Goal: Task Accomplishment & Management: Manage account settings

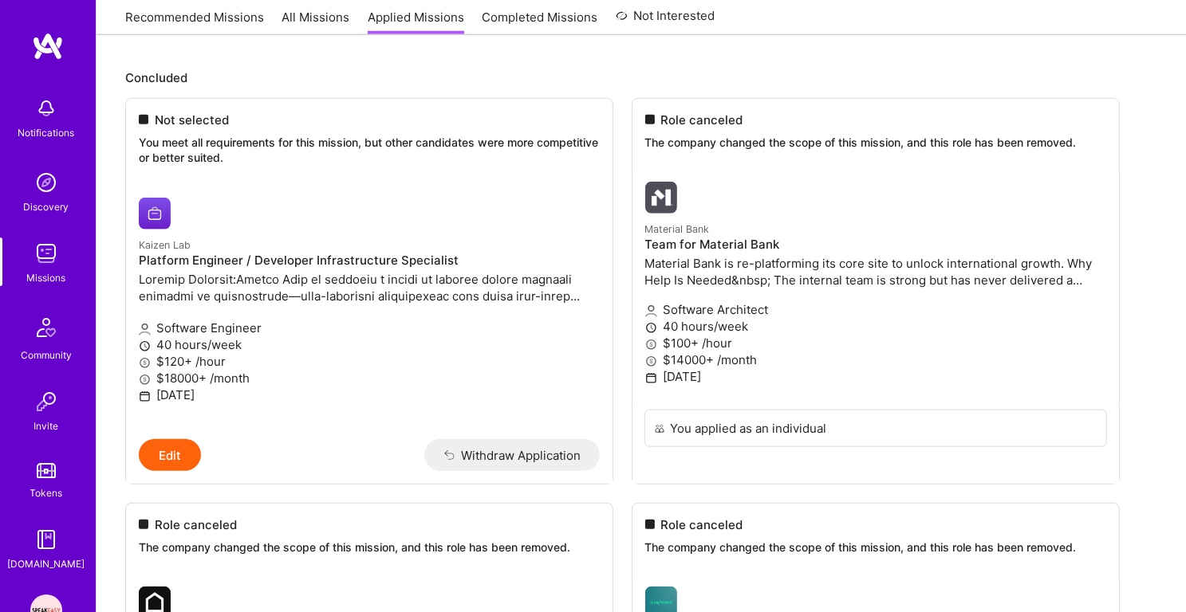
scroll to position [154, 0]
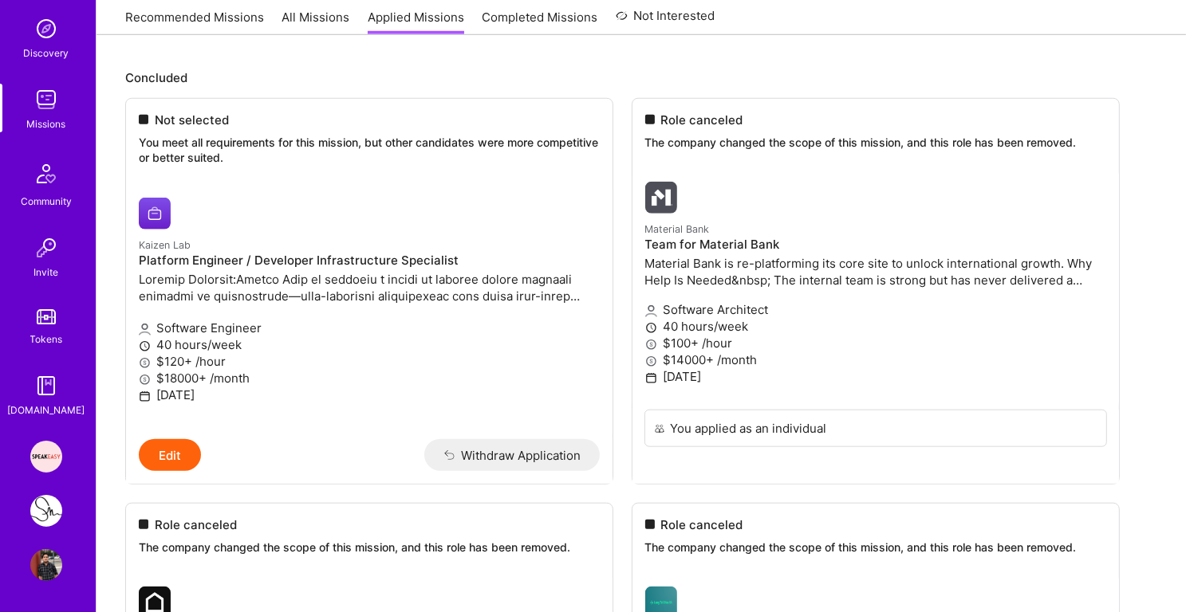
click at [47, 467] on img at bounding box center [46, 457] width 32 height 32
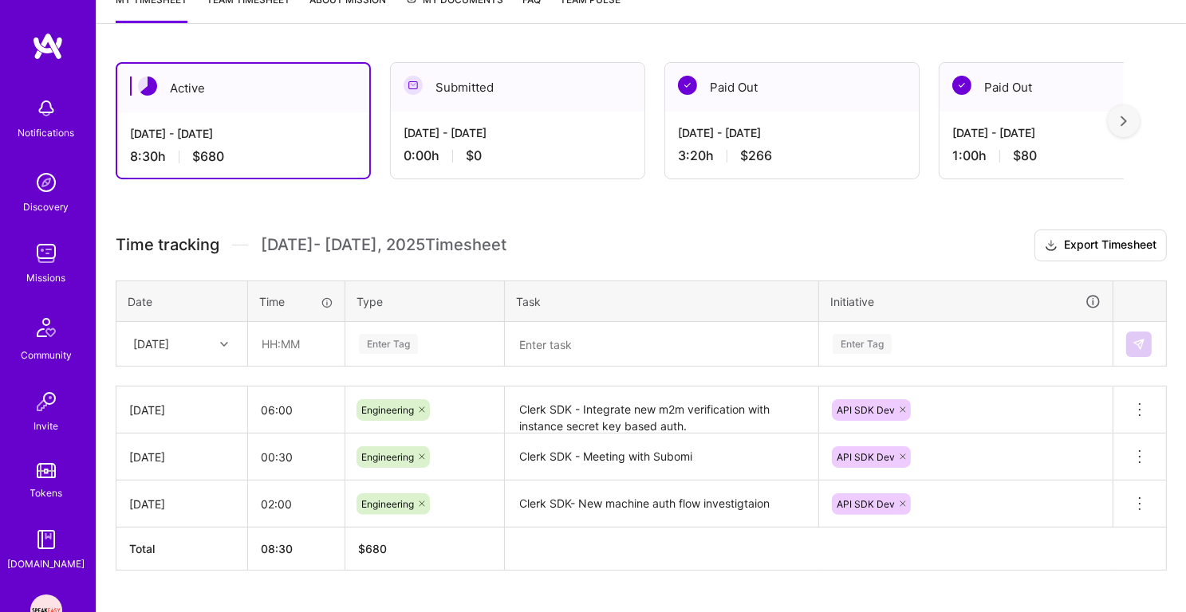
scroll to position [262, 0]
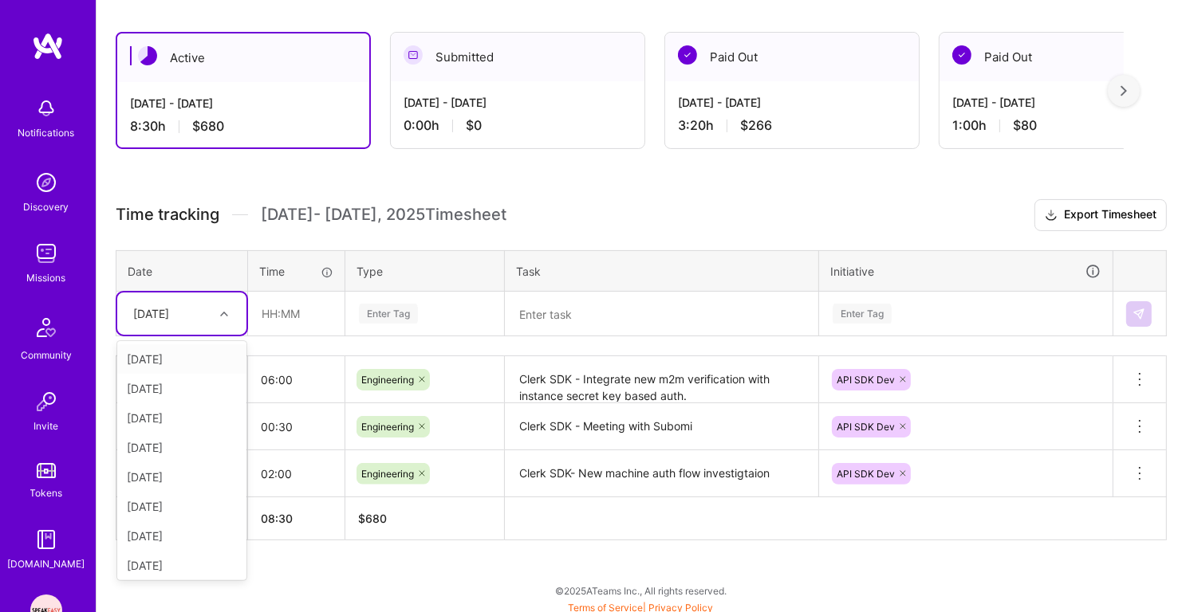
click at [203, 312] on div "[DATE]" at bounding box center [169, 314] width 89 height 26
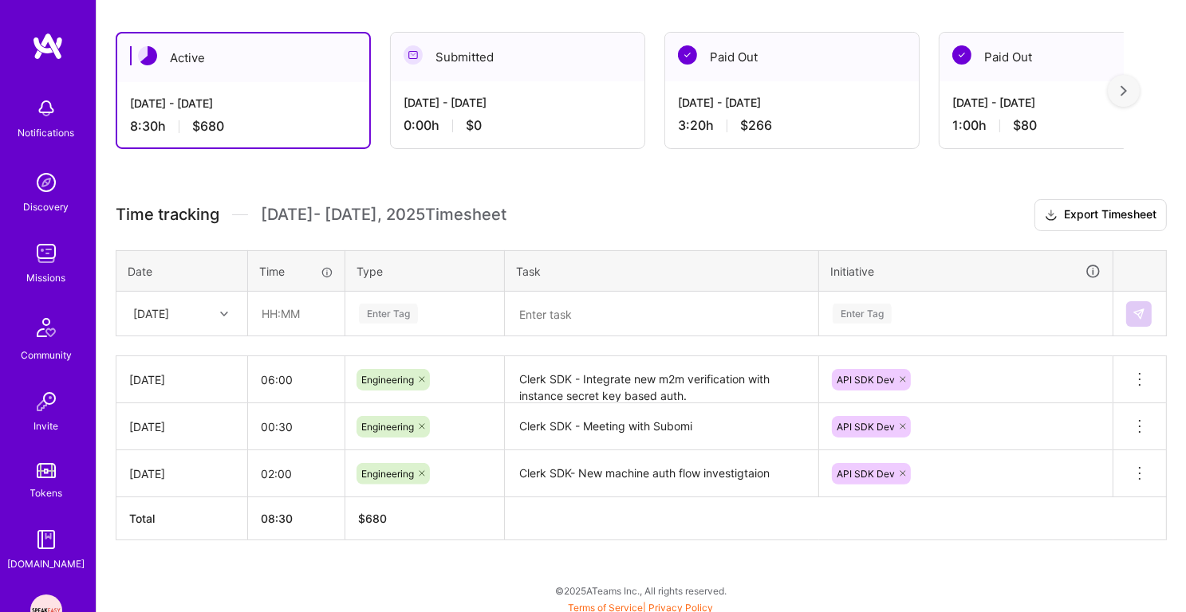
click at [268, 544] on div "Active [DATE] - [DATE] 8:30 h $680 Submitted [DATE] - [DATE] 0:00 h $0 Paid Out…" at bounding box center [640, 316] width 1089 height 606
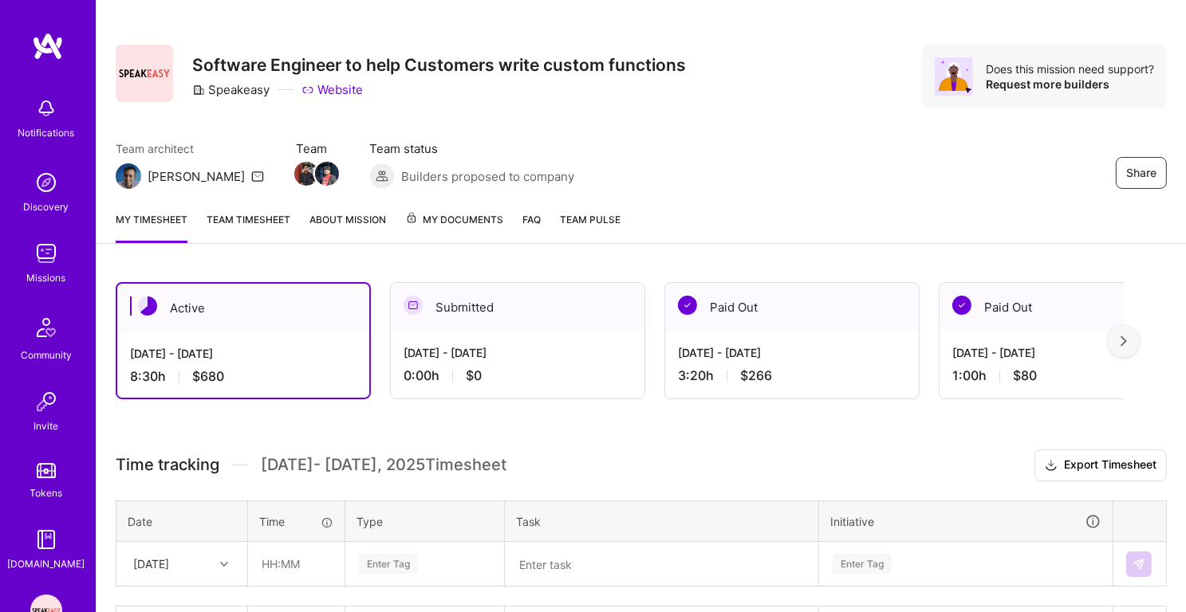
scroll to position [7, 0]
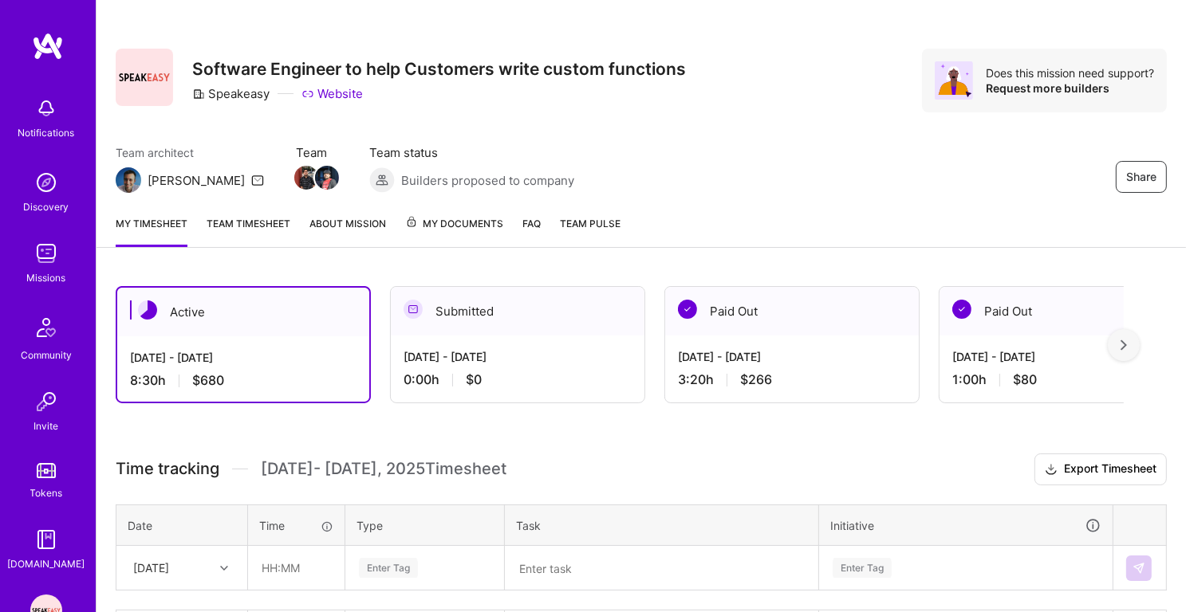
click at [257, 224] on link "Team timesheet" at bounding box center [249, 231] width 84 height 32
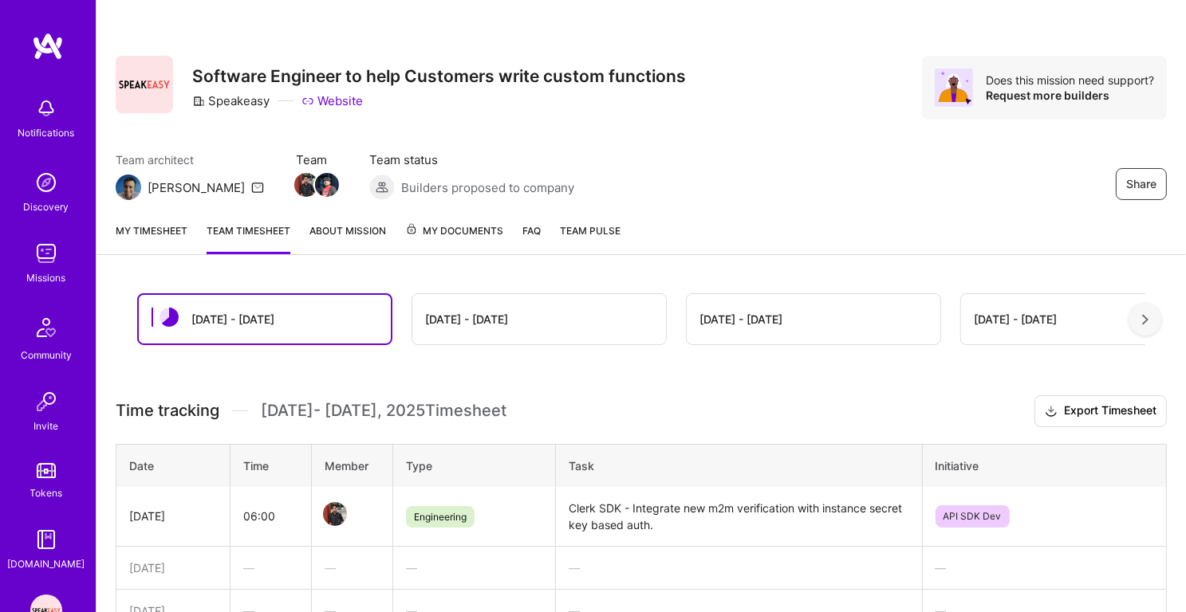
click at [159, 241] on link "My timesheet" at bounding box center [152, 238] width 72 height 32
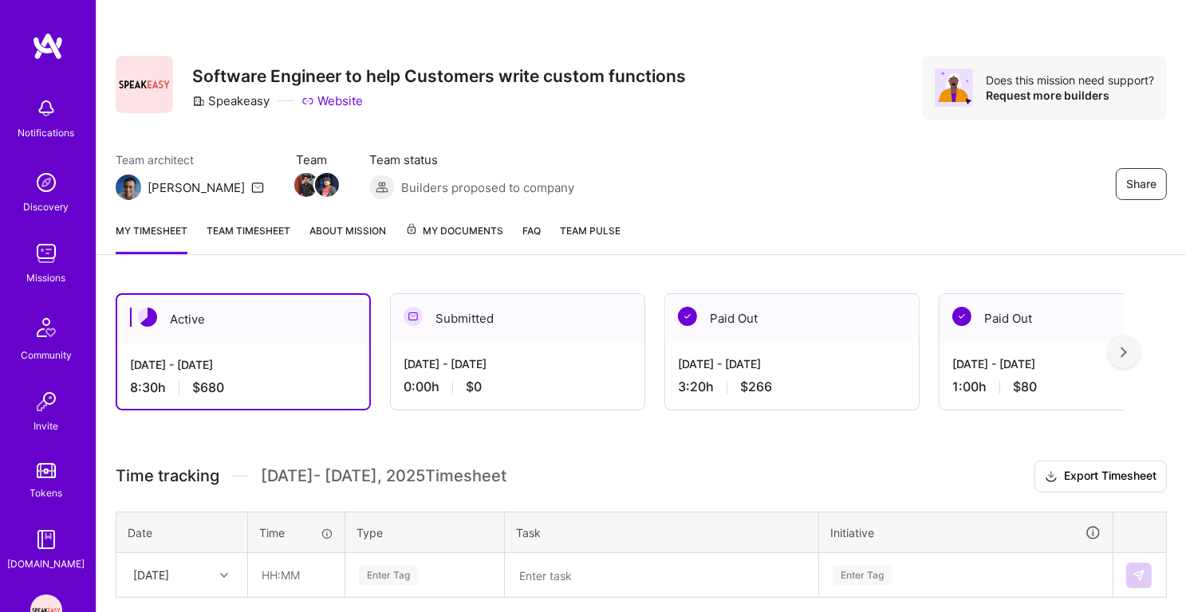
click at [225, 230] on link "Team timesheet" at bounding box center [249, 238] width 84 height 32
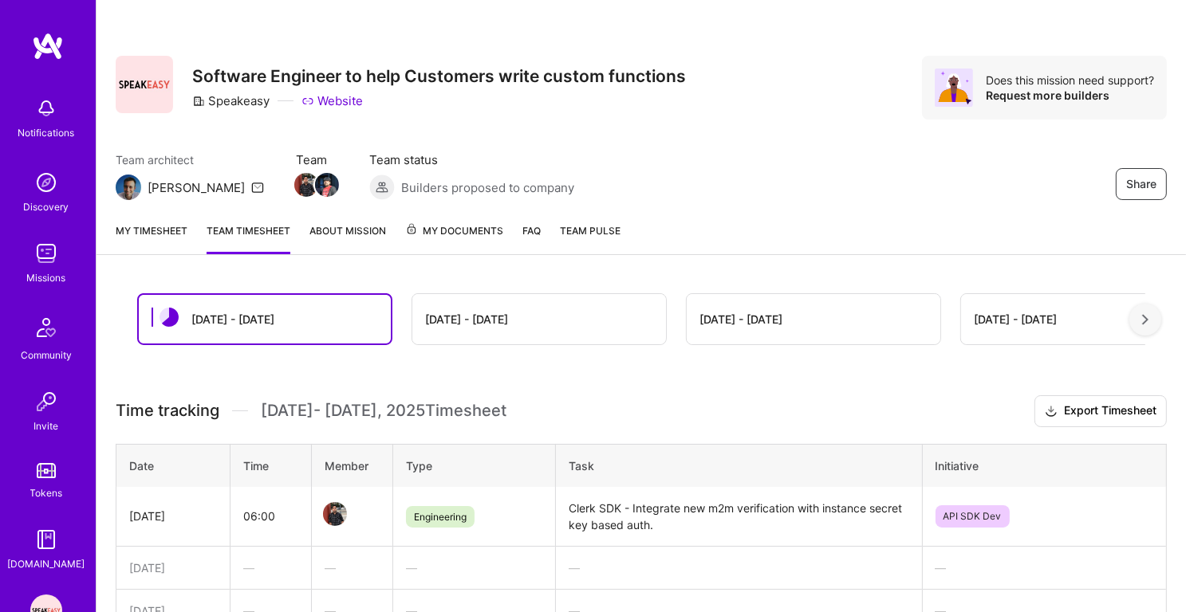
click at [358, 229] on link "About Mission" at bounding box center [347, 238] width 77 height 32
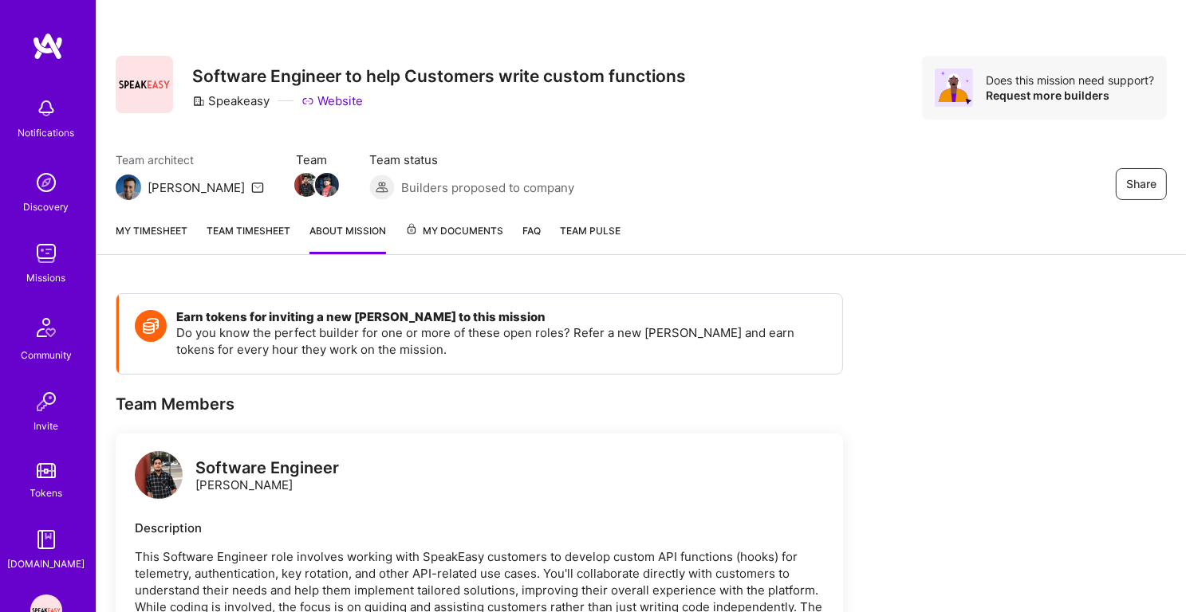
click at [283, 227] on link "Team timesheet" at bounding box center [249, 238] width 84 height 32
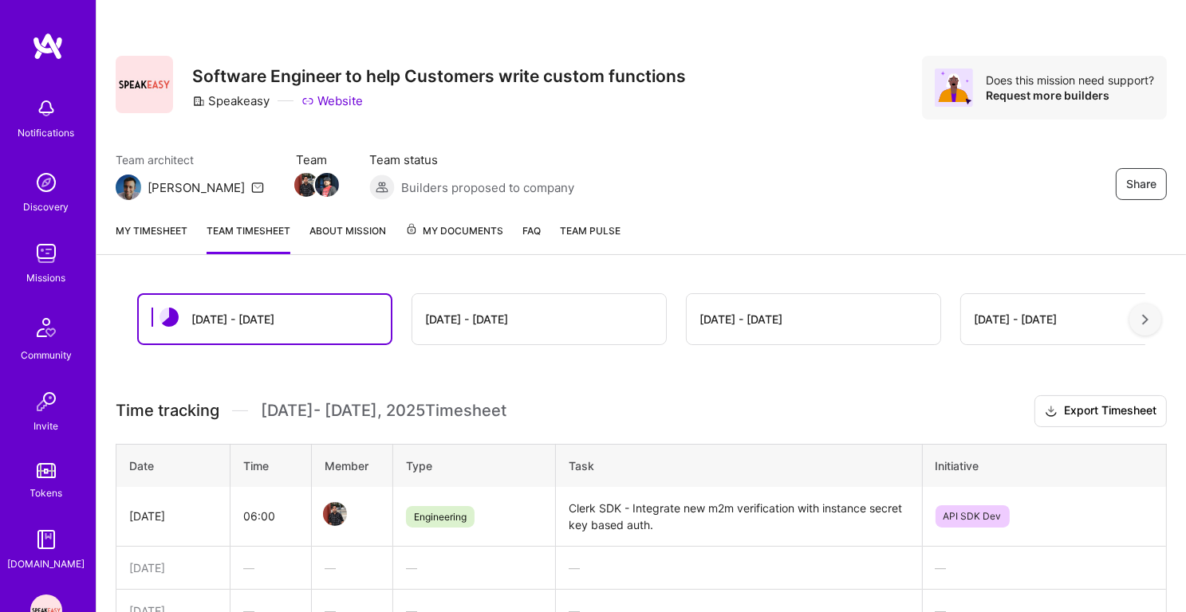
click at [169, 238] on link "My timesheet" at bounding box center [152, 238] width 72 height 32
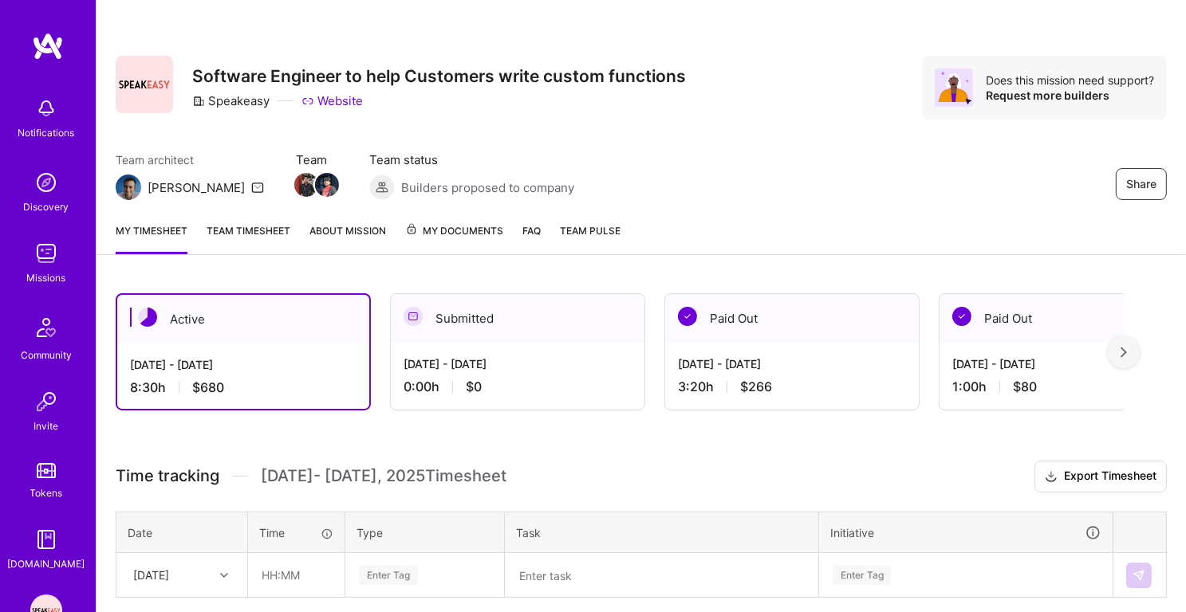
click at [262, 229] on link "Team timesheet" at bounding box center [249, 238] width 84 height 32
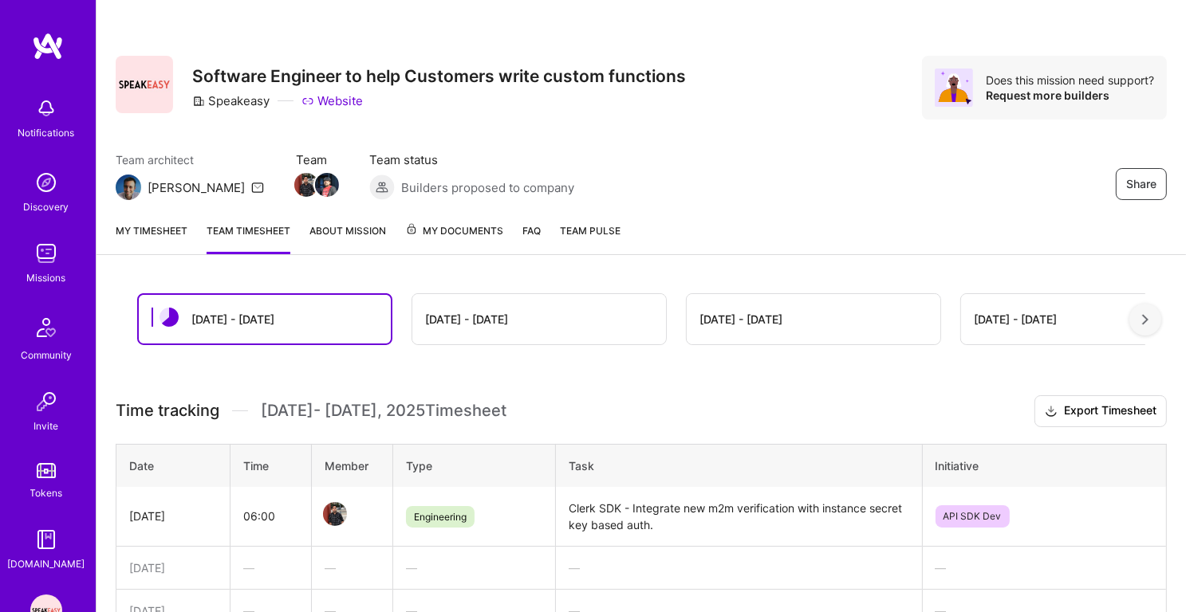
click at [353, 242] on link "About Mission" at bounding box center [347, 238] width 77 height 32
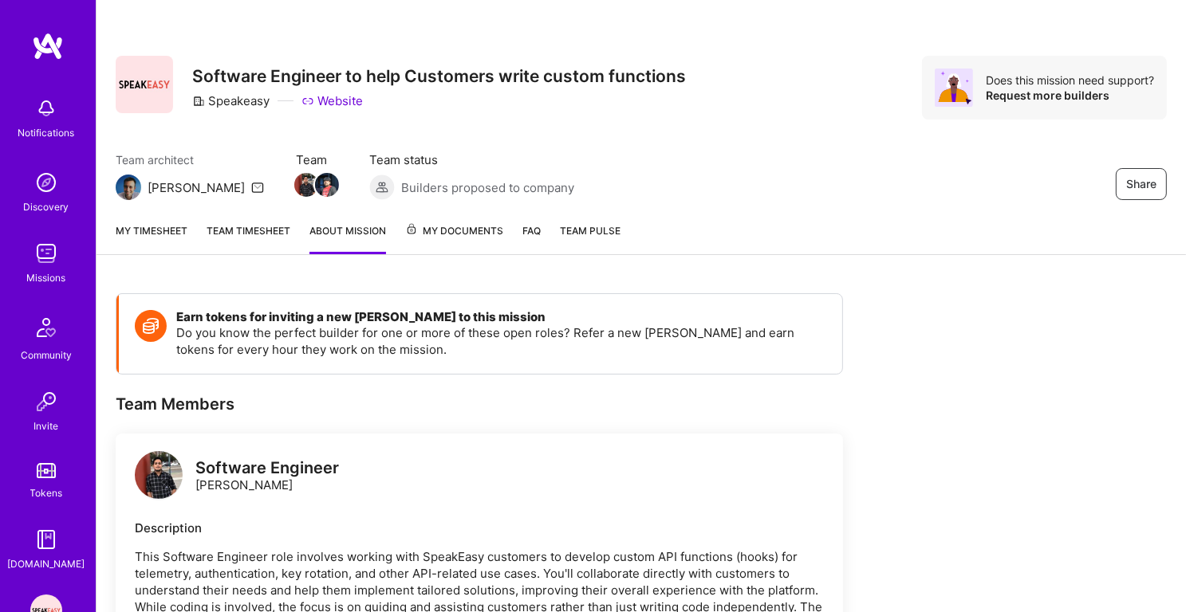
click at [262, 234] on link "Team timesheet" at bounding box center [249, 238] width 84 height 32
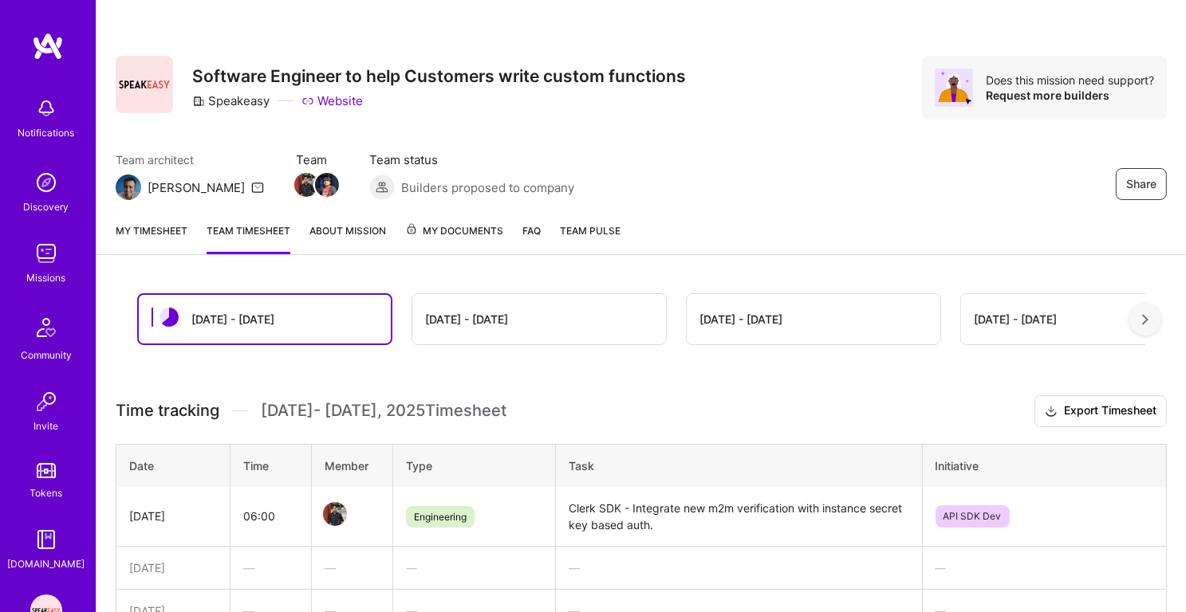
click at [155, 235] on link "My timesheet" at bounding box center [152, 238] width 72 height 32
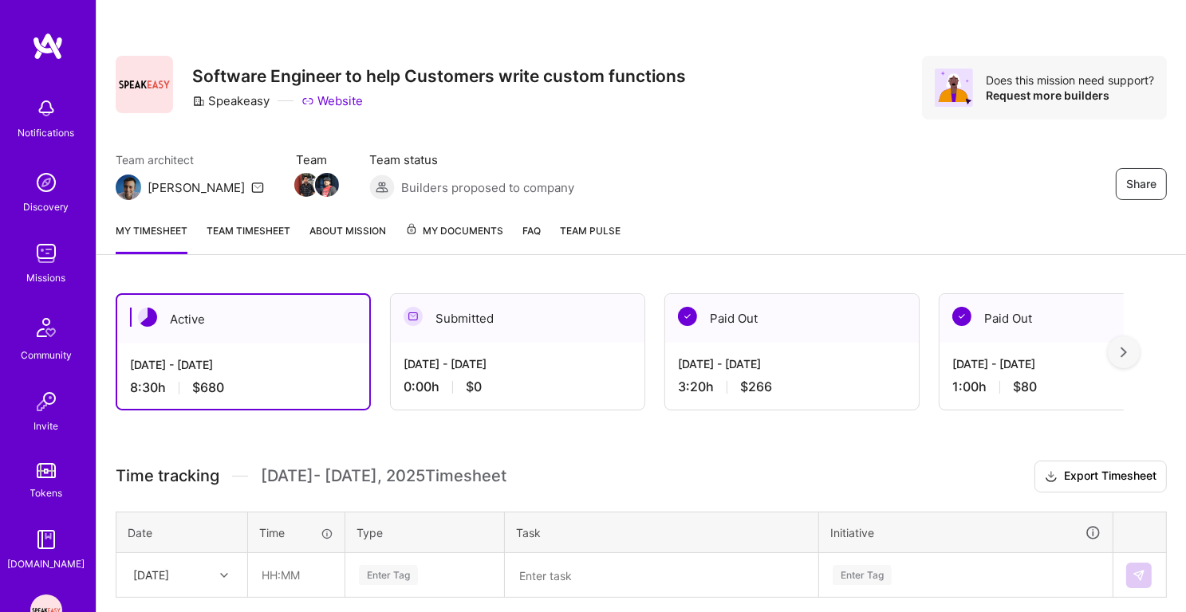
click at [345, 242] on link "About Mission" at bounding box center [347, 238] width 77 height 32
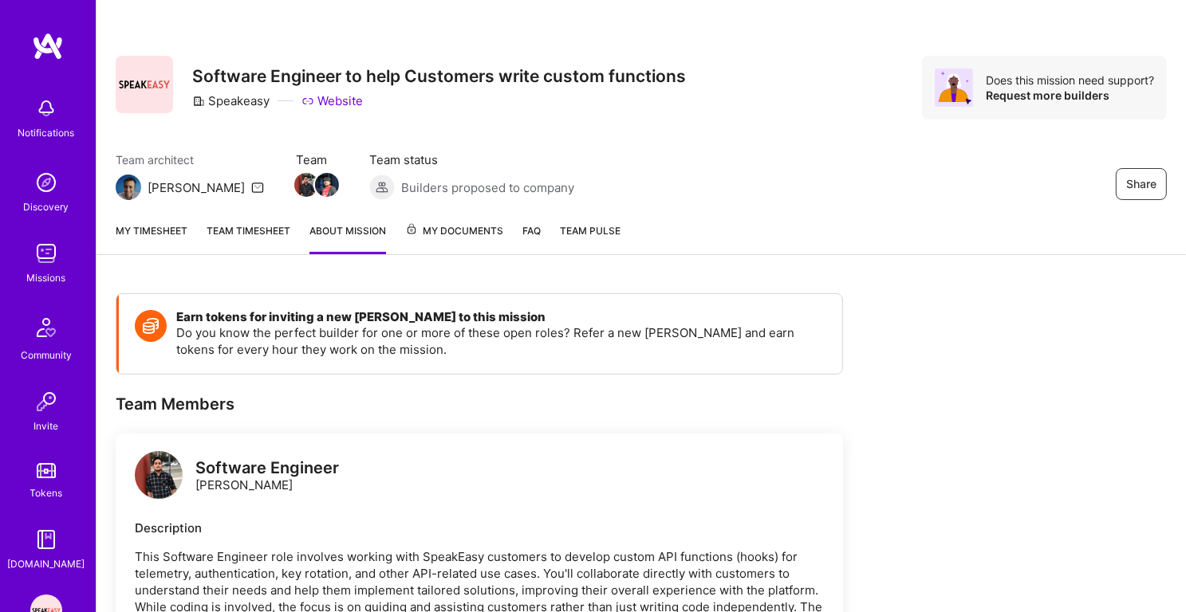
click at [238, 226] on link "Team timesheet" at bounding box center [249, 238] width 84 height 32
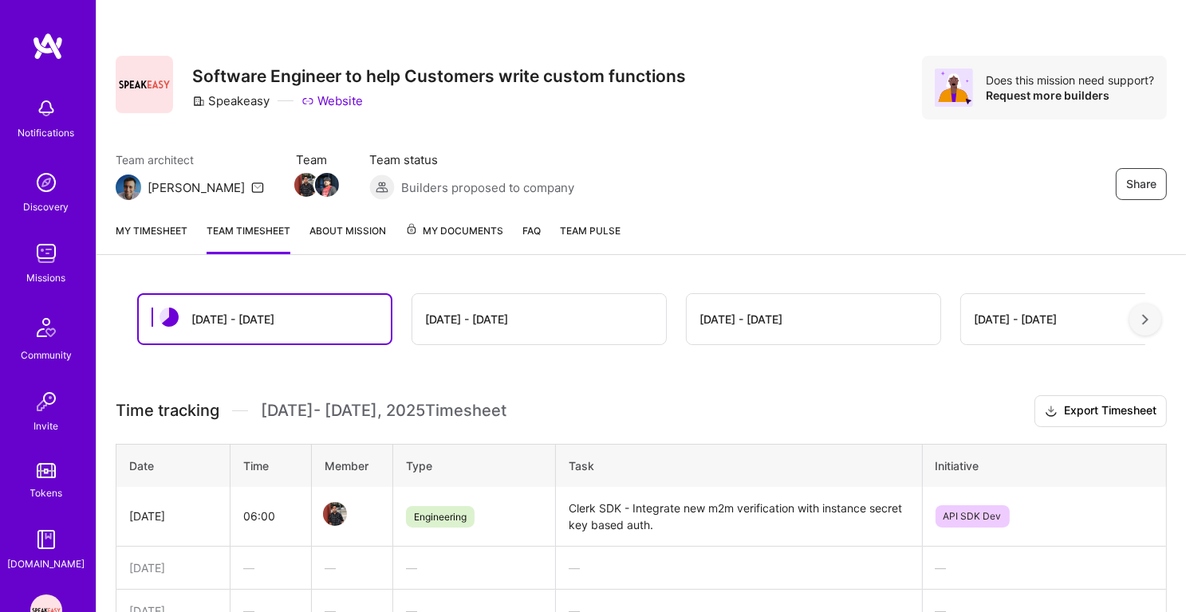
click at [156, 236] on link "My timesheet" at bounding box center [152, 238] width 72 height 32
